Goal: Information Seeking & Learning: Learn about a topic

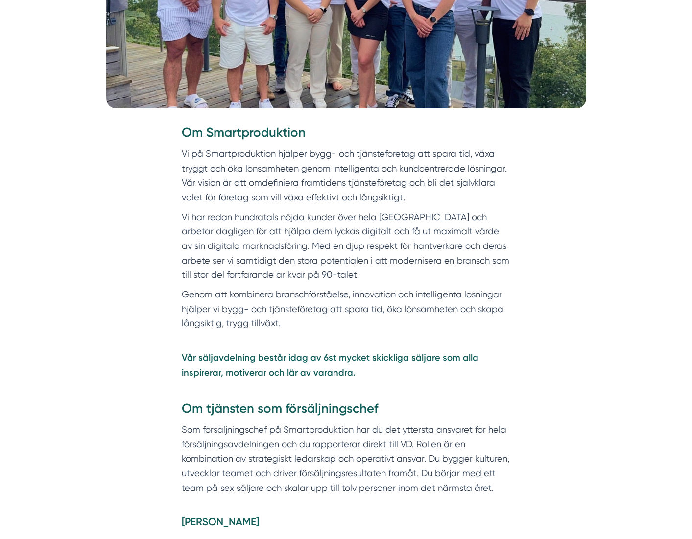
scroll to position [395, 0]
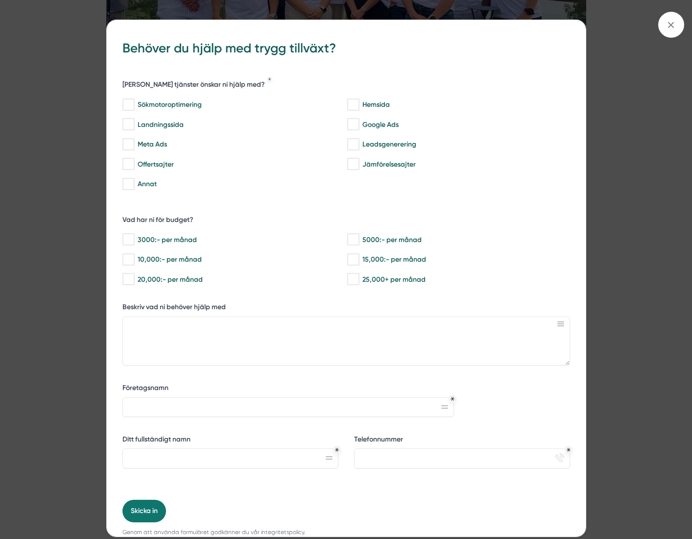
click at [667, 27] on icon at bounding box center [671, 25] width 11 height 11
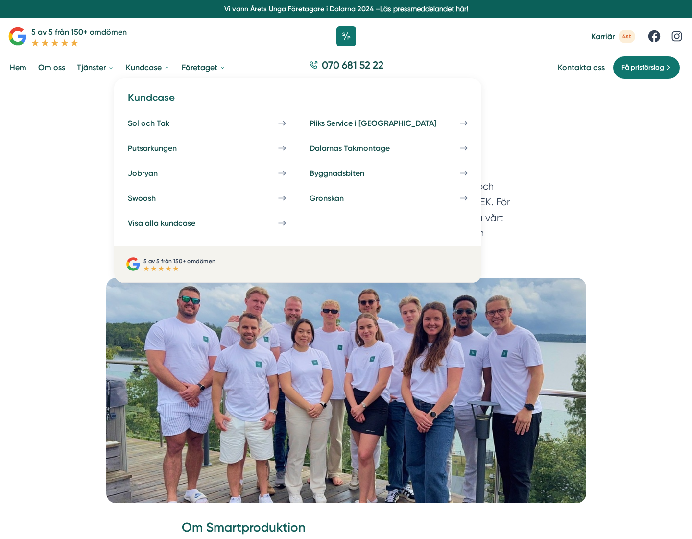
scroll to position [0, 0]
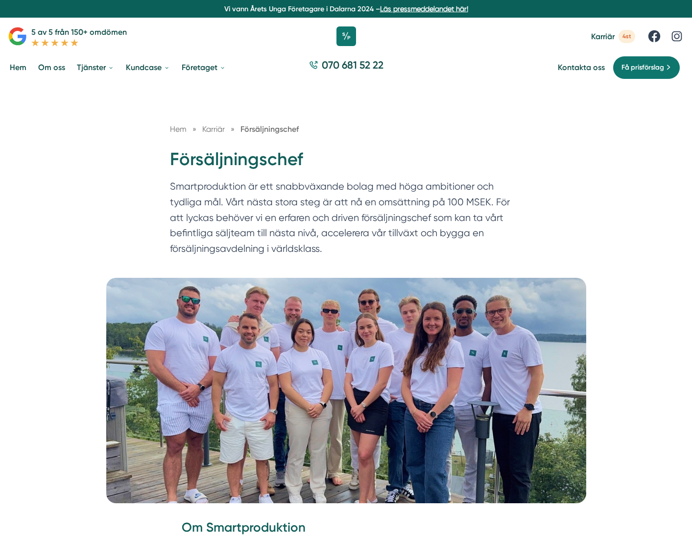
click at [48, 68] on link "Om oss" at bounding box center [51, 67] width 31 height 25
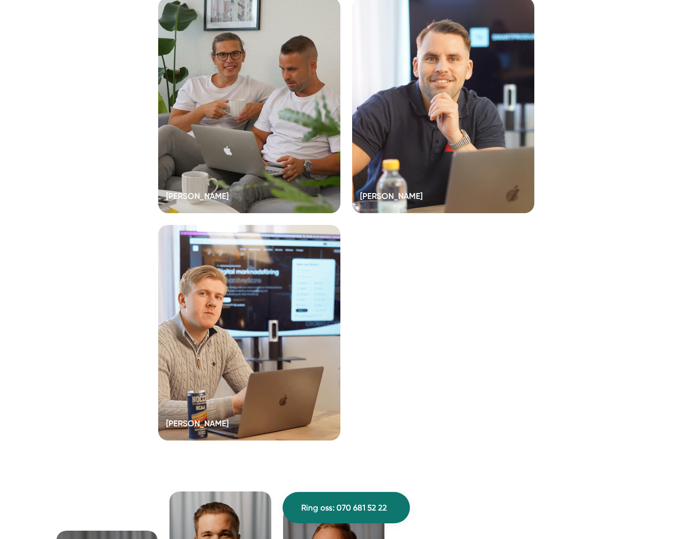
scroll to position [2027, 0]
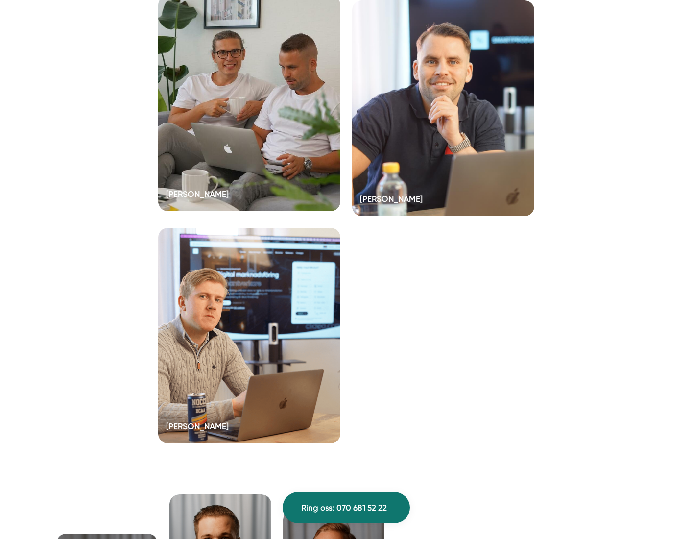
click at [249, 211] on div at bounding box center [249, 104] width 182 height 216
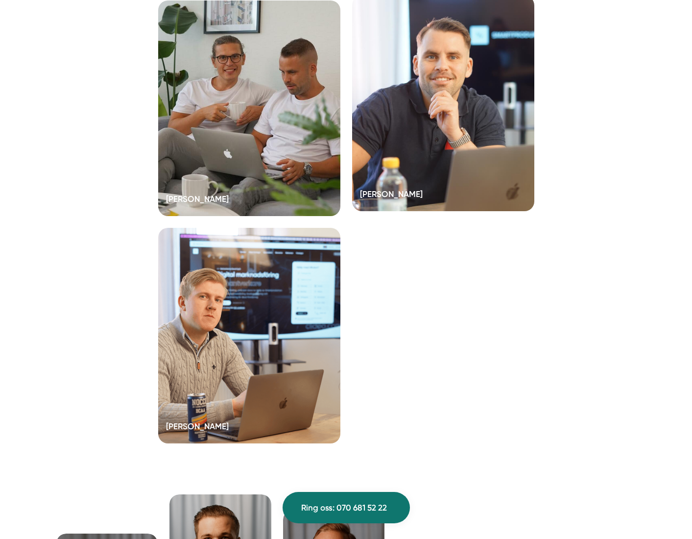
click at [451, 211] on div at bounding box center [443, 104] width 182 height 216
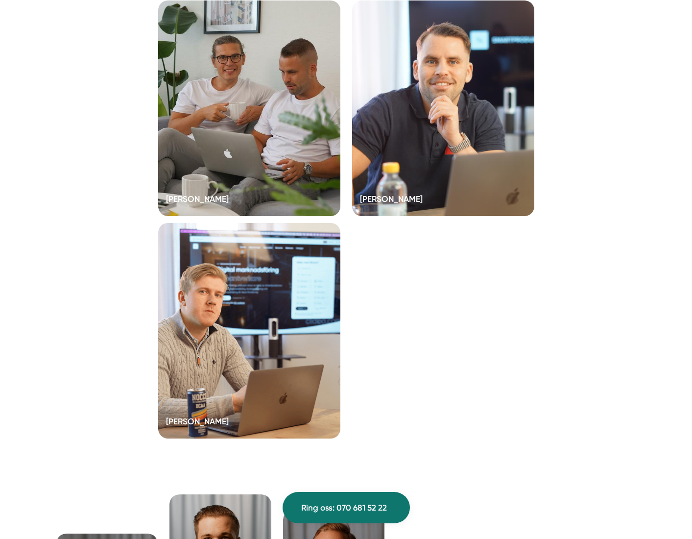
click at [299, 391] on div at bounding box center [249, 331] width 182 height 216
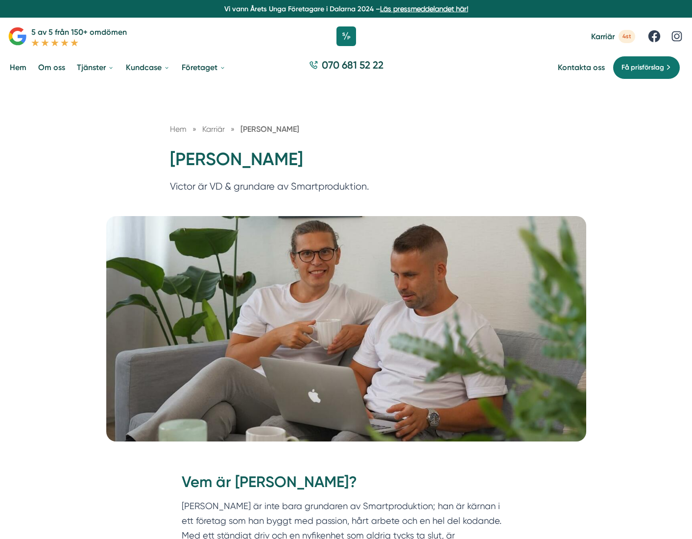
click at [267, 216] on img at bounding box center [346, 328] width 480 height 225
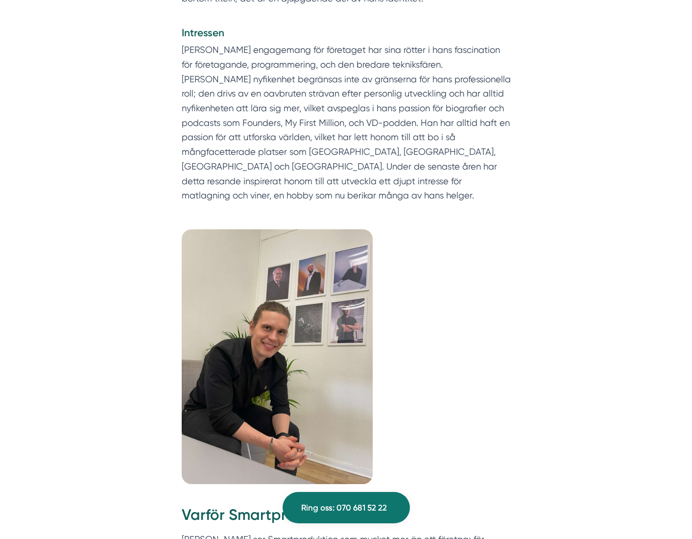
scroll to position [605, 0]
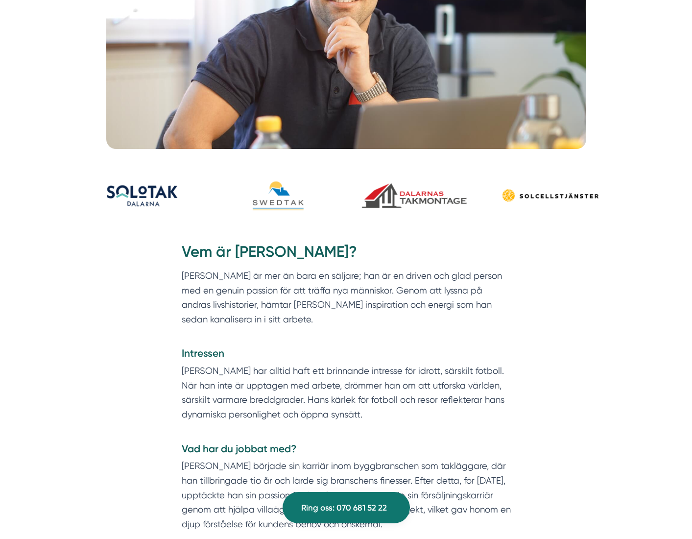
scroll to position [316, 0]
